Goal: Information Seeking & Learning: Learn about a topic

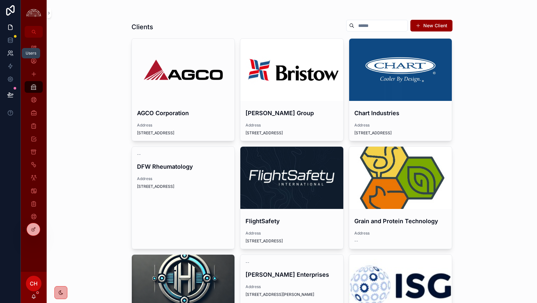
click at [7, 56] on icon at bounding box center [10, 53] width 6 height 6
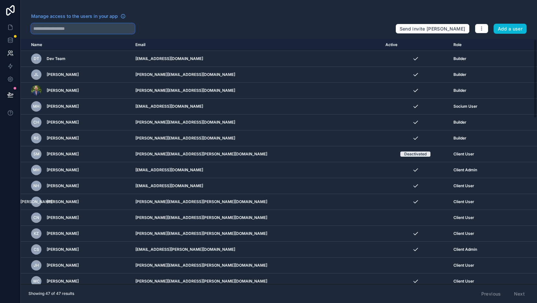
click at [96, 26] on input "text" at bounding box center [83, 28] width 104 height 10
type input "*******"
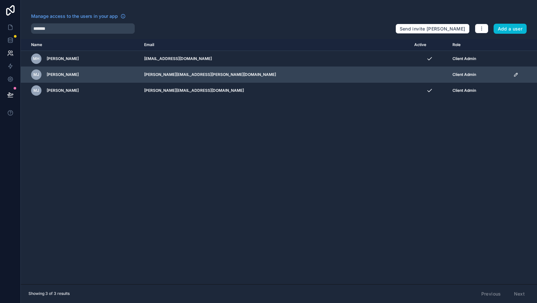
click at [514, 77] on icon "scrollable content" at bounding box center [516, 74] width 5 height 5
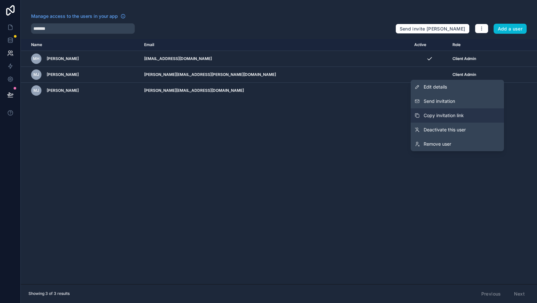
click at [470, 119] on button "Copy invitation link" at bounding box center [457, 115] width 93 height 14
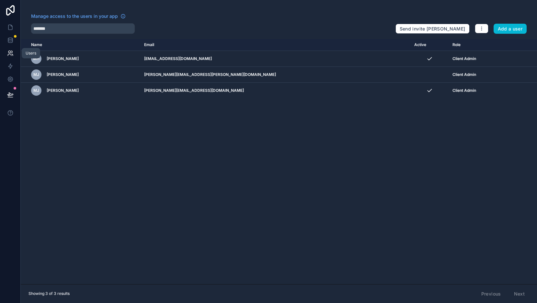
click at [10, 52] on icon at bounding box center [9, 52] width 2 height 2
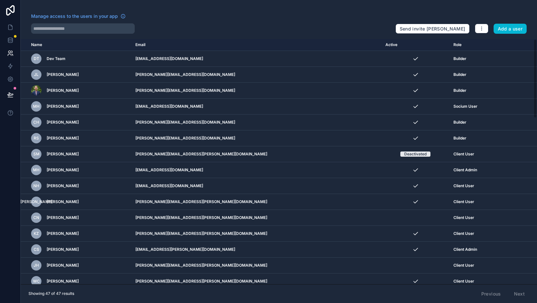
click at [382, 45] on th "Active" at bounding box center [416, 45] width 68 height 12
click at [70, 29] on input "text" at bounding box center [83, 28] width 104 height 10
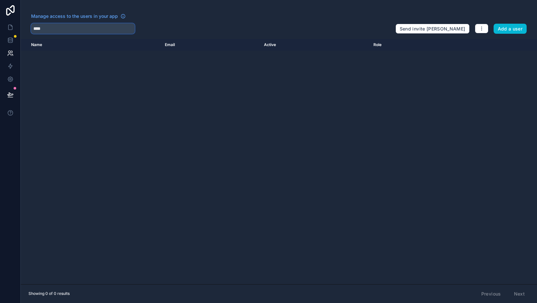
type input "***"
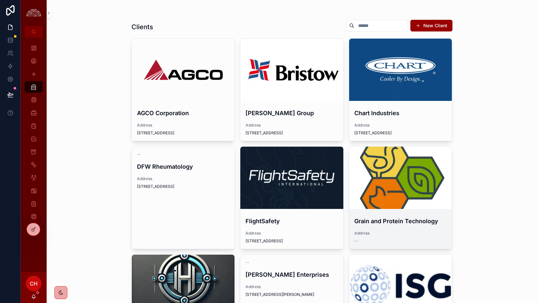
click at [415, 171] on div "scrollable content" at bounding box center [400, 178] width 103 height 62
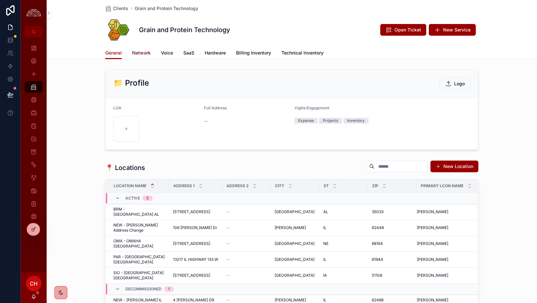
click at [147, 53] on span "Network" at bounding box center [141, 53] width 18 height 6
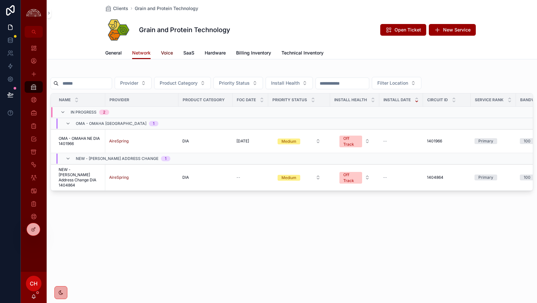
click at [168, 54] on span "Voice" at bounding box center [167, 53] width 12 height 6
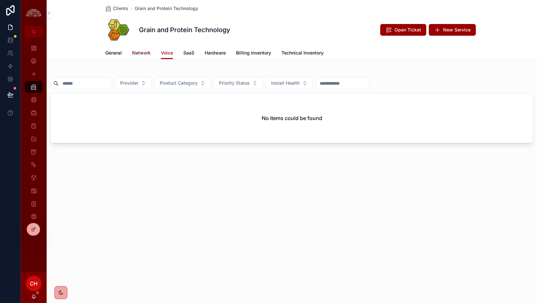
click at [146, 53] on span "Network" at bounding box center [141, 53] width 18 height 6
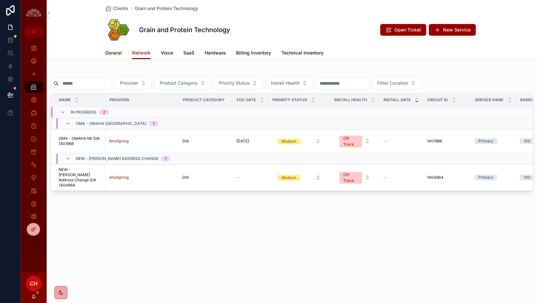
click at [117, 52] on span "General" at bounding box center [113, 53] width 17 height 6
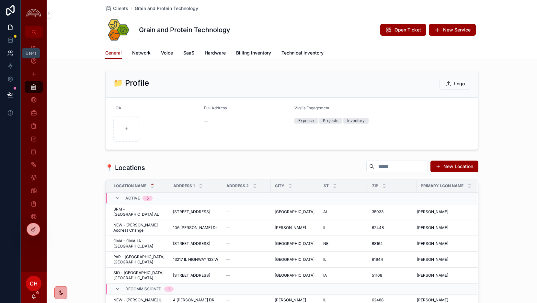
click at [13, 51] on link at bounding box center [10, 53] width 20 height 13
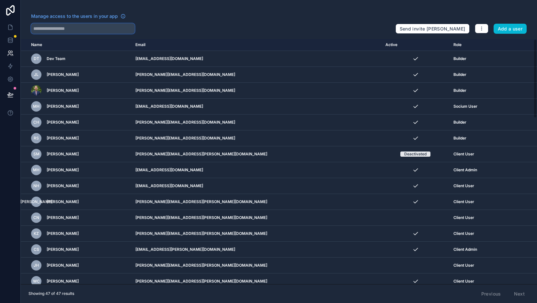
click at [83, 32] on input "text" at bounding box center [83, 28] width 104 height 10
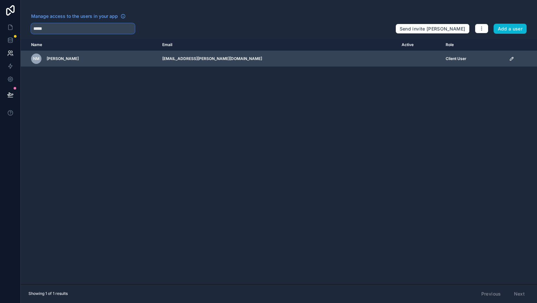
type input "*****"
click at [511, 59] on icon "scrollable content" at bounding box center [512, 58] width 3 height 3
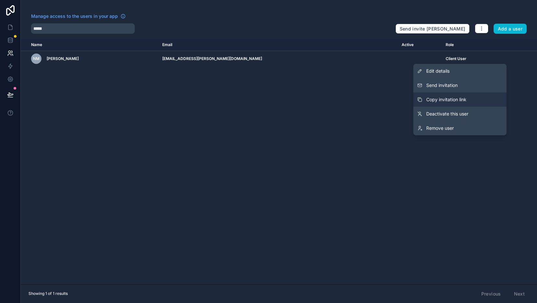
click at [464, 100] on span "Copy invitation link" at bounding box center [447, 99] width 40 height 6
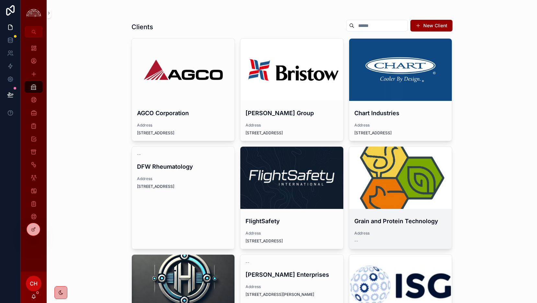
click at [398, 186] on div "scrollable content" at bounding box center [400, 178] width 103 height 62
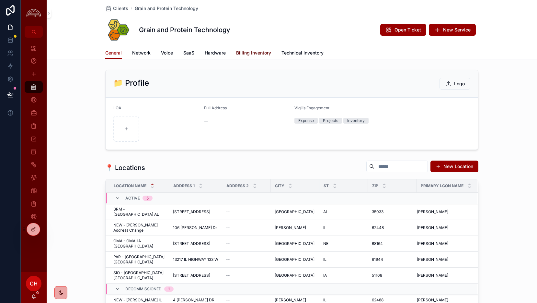
click at [262, 53] on span "Billing Inventory" at bounding box center [253, 53] width 35 height 6
click at [137, 53] on span "Network" at bounding box center [141, 53] width 18 height 6
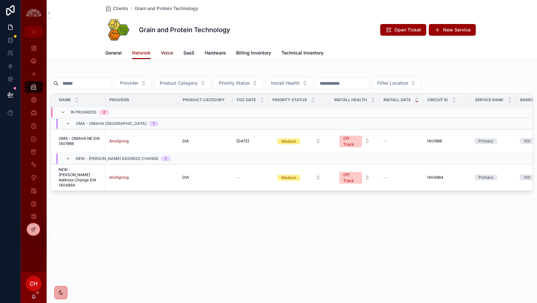
click at [172, 58] on link "Voice" at bounding box center [167, 53] width 12 height 13
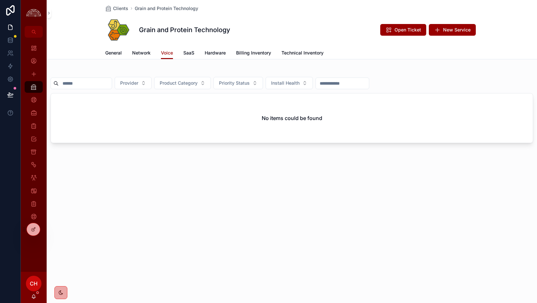
click at [197, 51] on div "General Network Voice SaaS Hardware Billing Inventory Technical Inventory" at bounding box center [291, 53] width 373 height 12
click at [192, 53] on span "SaaS" at bounding box center [188, 53] width 11 height 6
click at [218, 53] on span "Hardware" at bounding box center [215, 53] width 21 height 6
click at [249, 53] on span "Billing Inventory" at bounding box center [253, 53] width 35 height 6
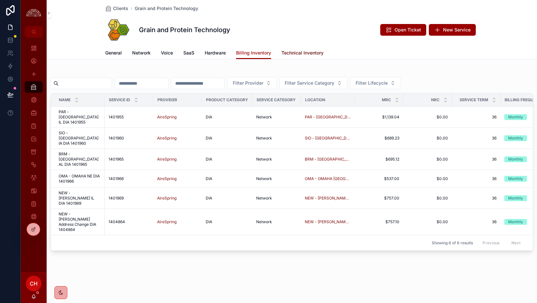
click at [292, 51] on span "Technical Inventory" at bounding box center [303, 53] width 42 height 6
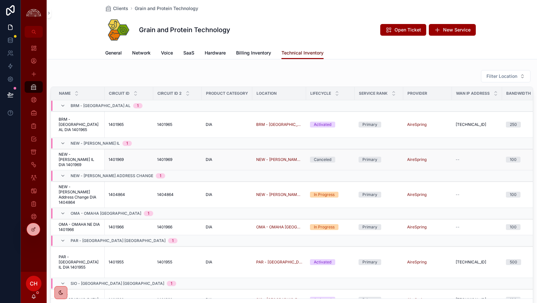
scroll to position [52, 0]
